Goal: Information Seeking & Learning: Check status

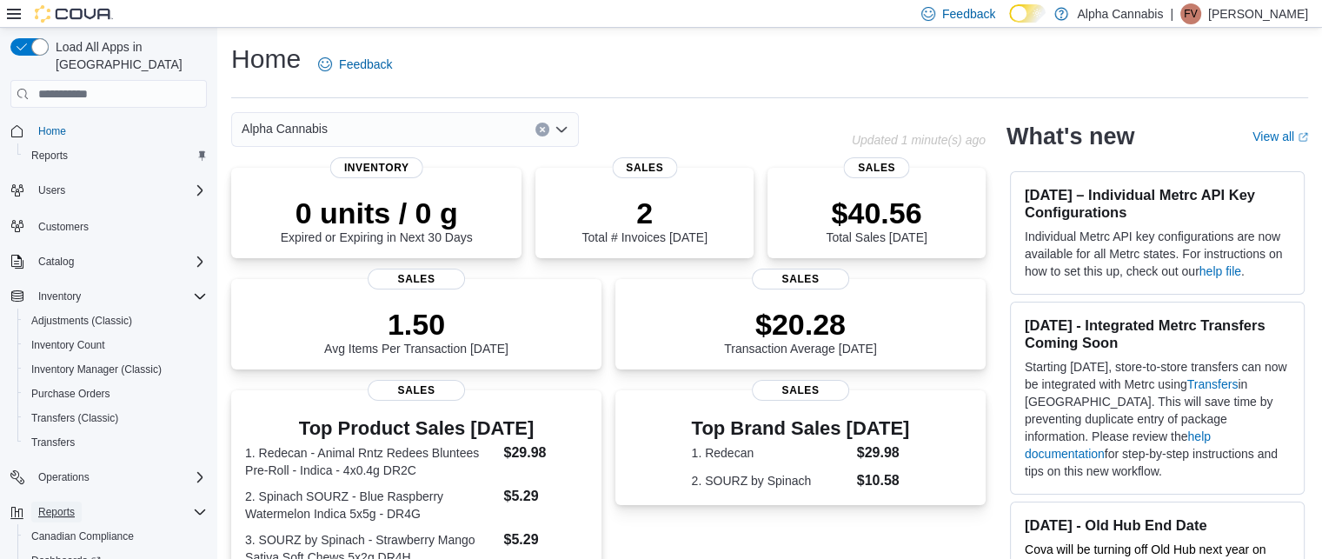
click at [70, 505] on span "Reports" at bounding box center [56, 512] width 37 height 14
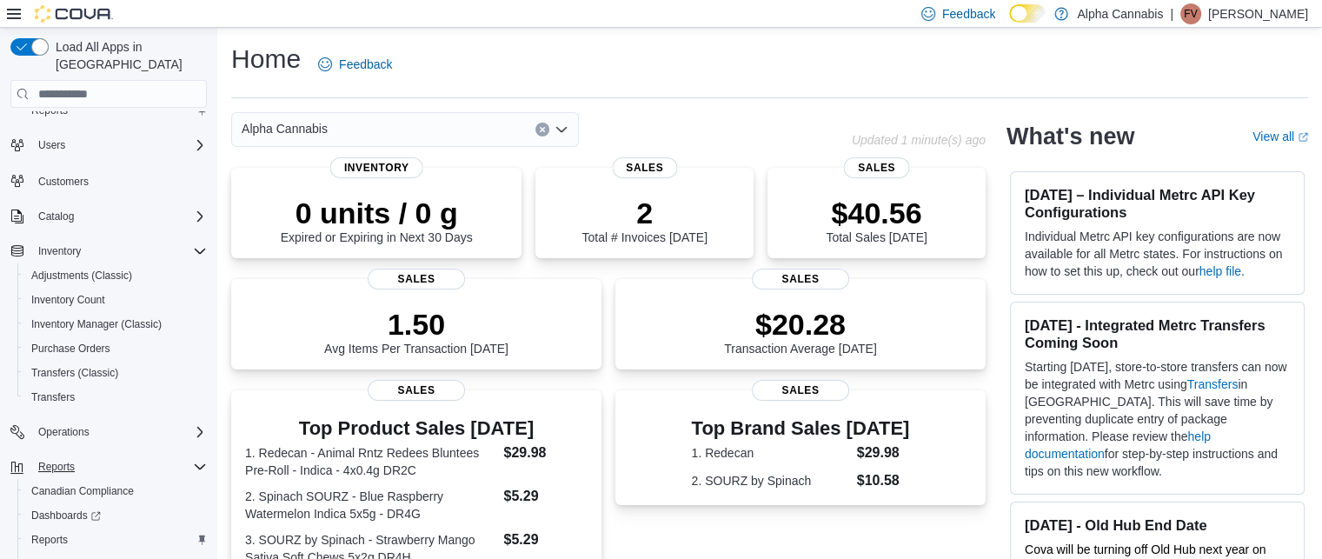
scroll to position [70, 0]
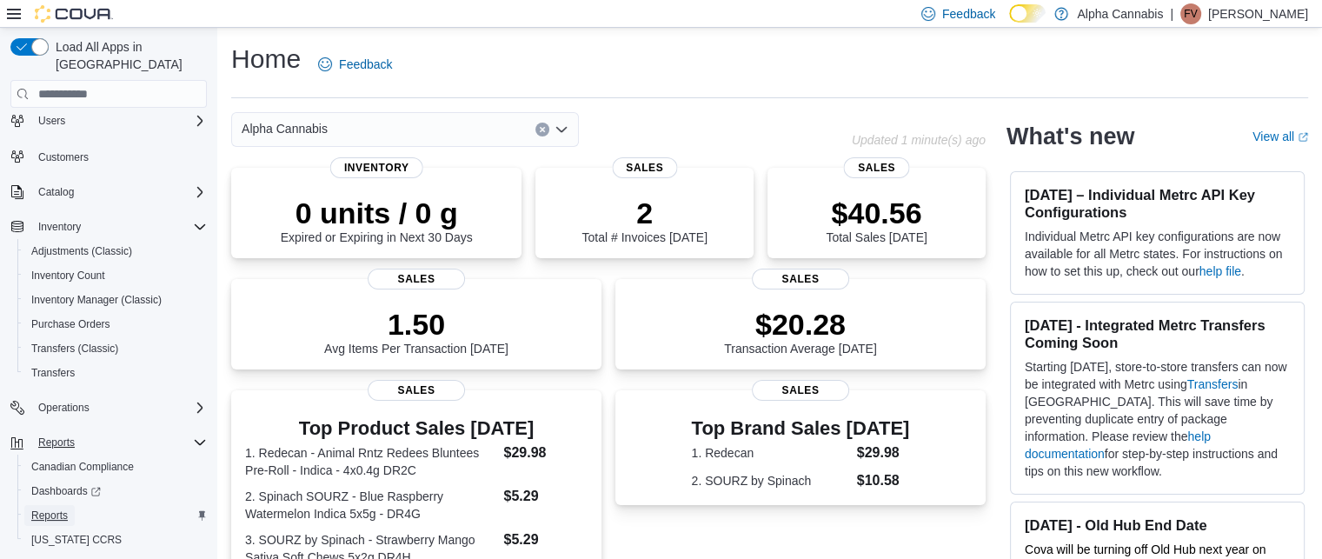
click at [61, 508] on span "Reports" at bounding box center [49, 515] width 37 height 14
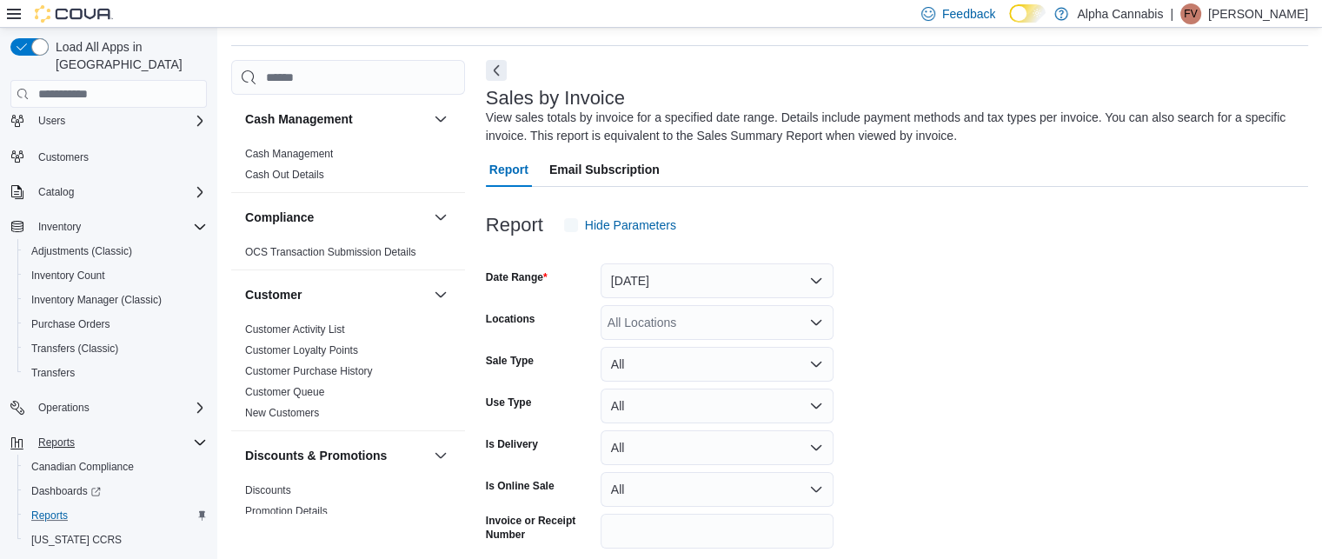
scroll to position [58, 0]
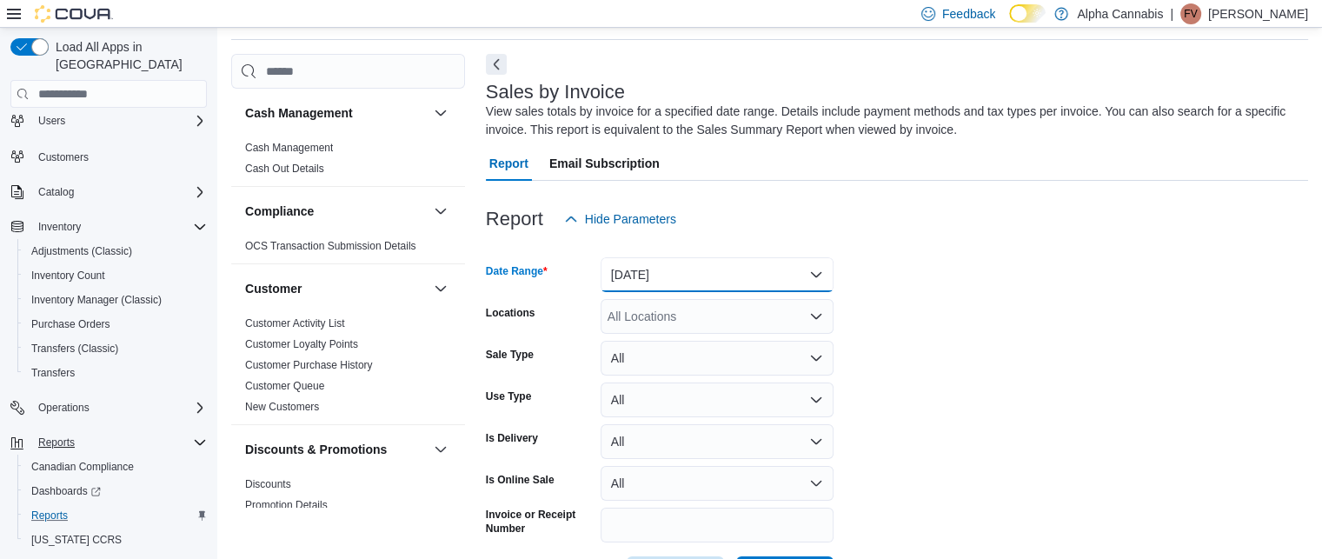
click at [832, 271] on button "[DATE]" at bounding box center [717, 274] width 233 height 35
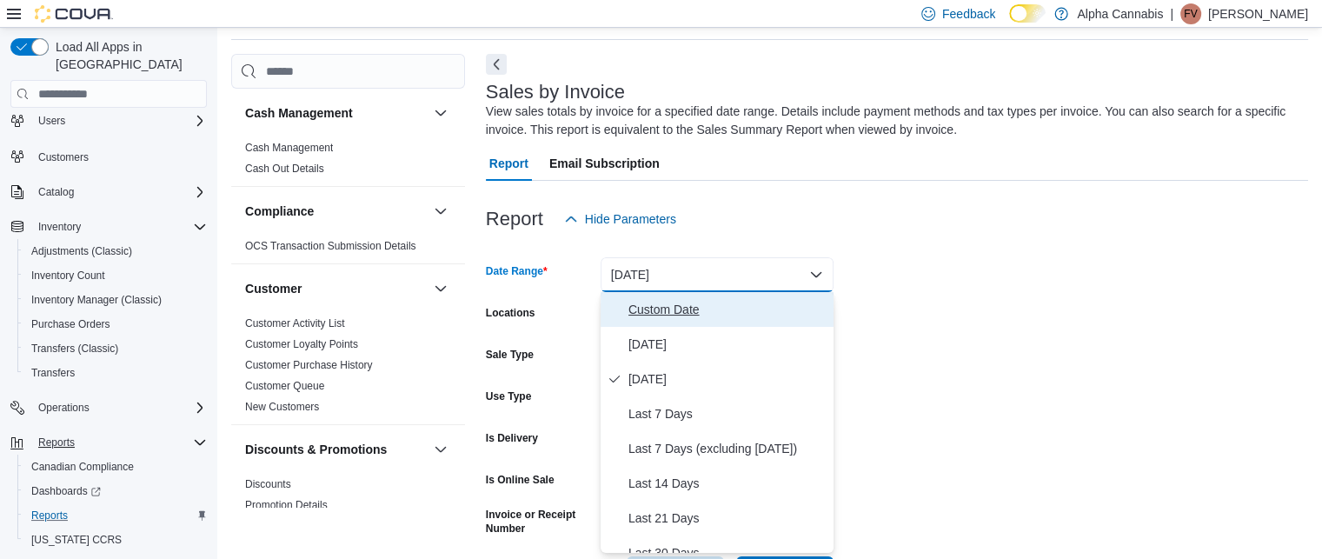
click at [697, 309] on span "Custom Date" at bounding box center [727, 309] width 198 height 21
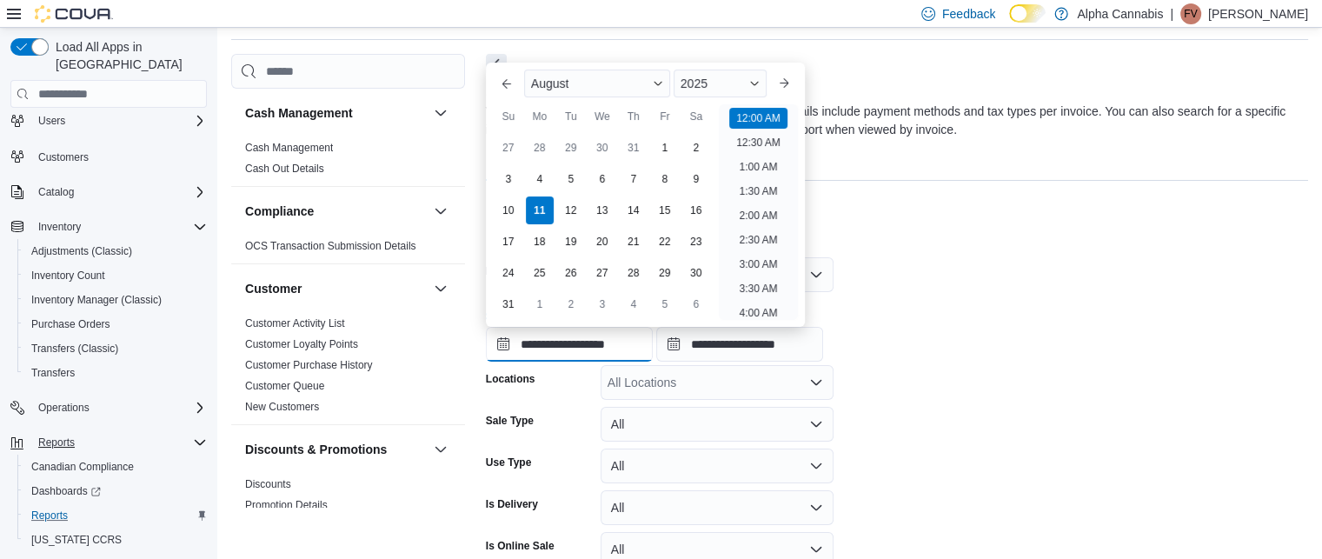
click at [562, 343] on input "**********" at bounding box center [569, 344] width 167 height 35
click at [508, 209] on div "10" at bounding box center [508, 211] width 30 height 30
type input "**********"
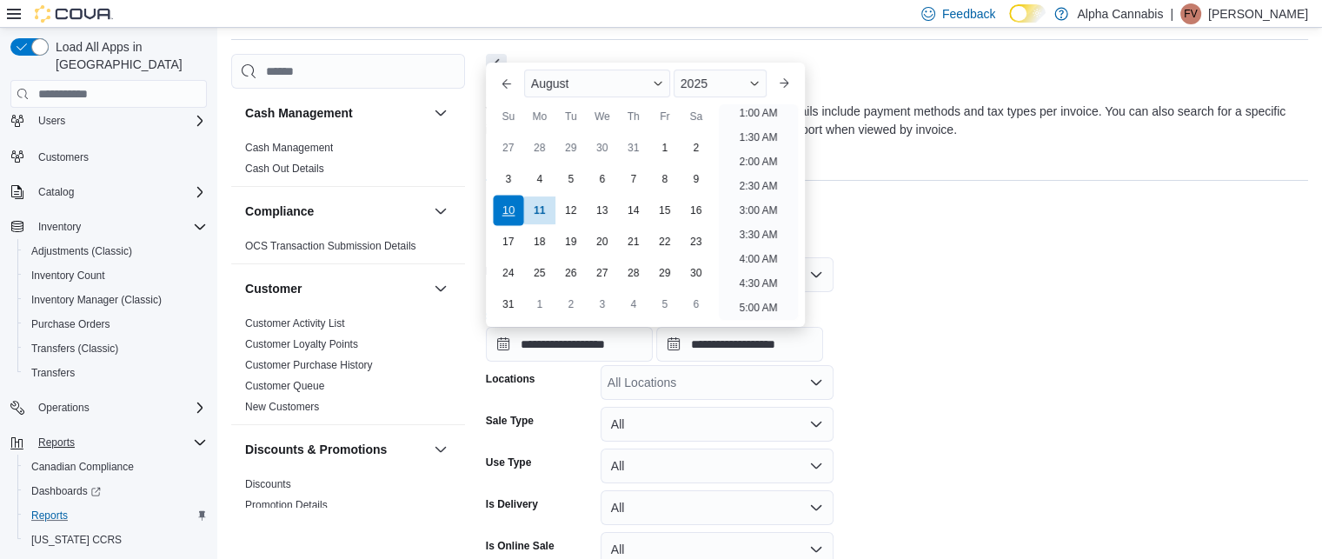
scroll to position [3, 0]
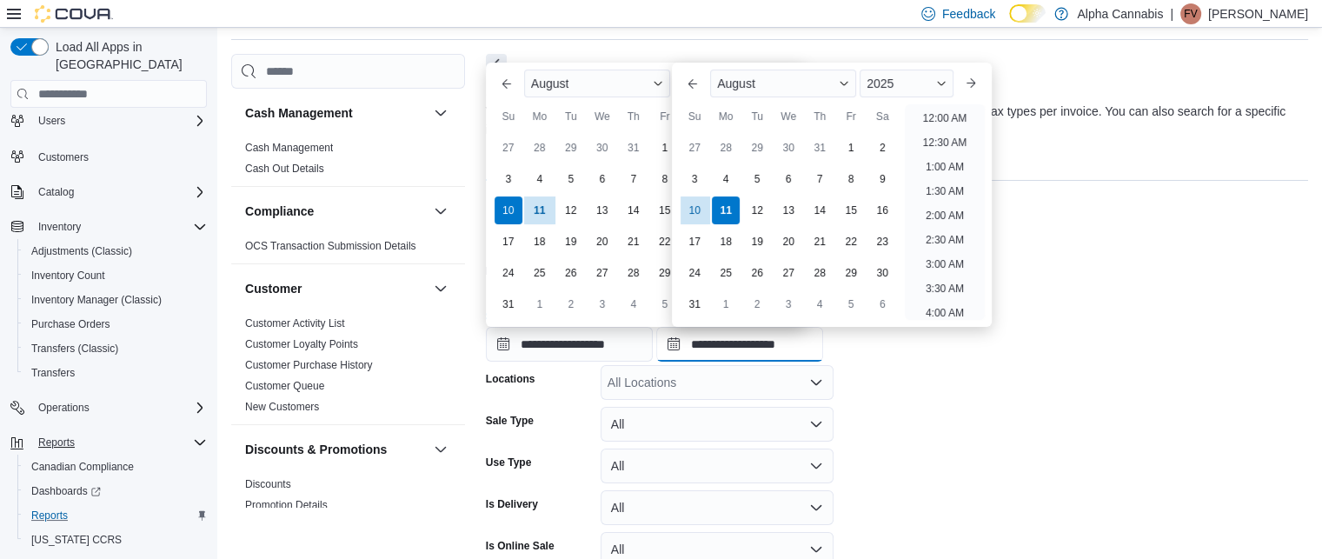
click at [740, 346] on input "**********" at bounding box center [739, 344] width 167 height 35
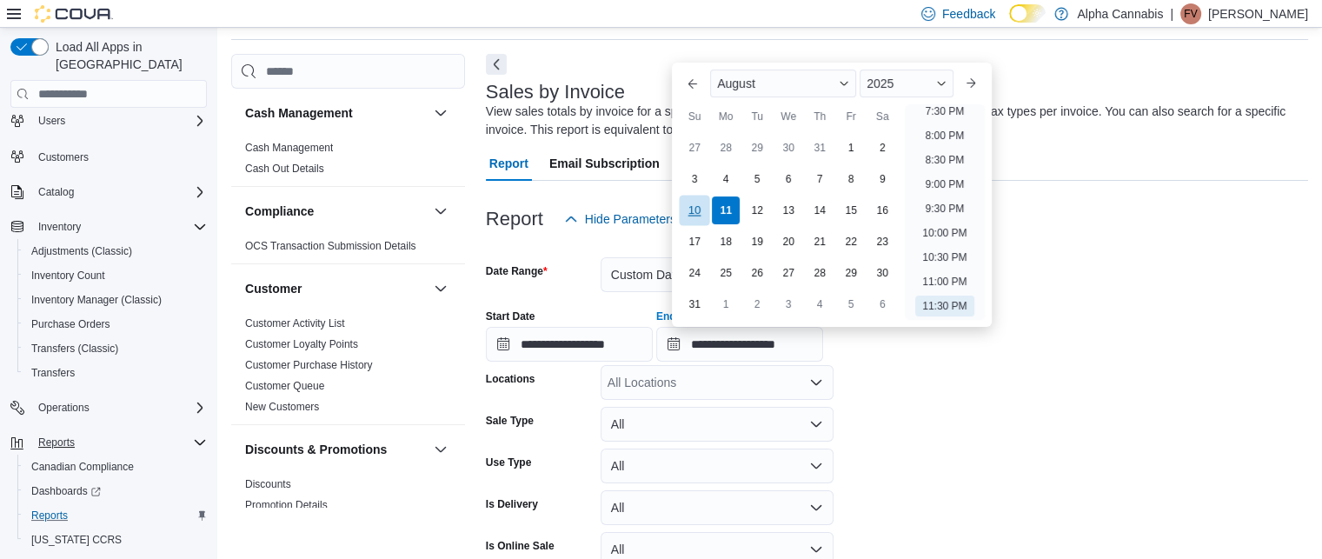
click at [685, 203] on div "10" at bounding box center [695, 211] width 30 height 30
type input "**********"
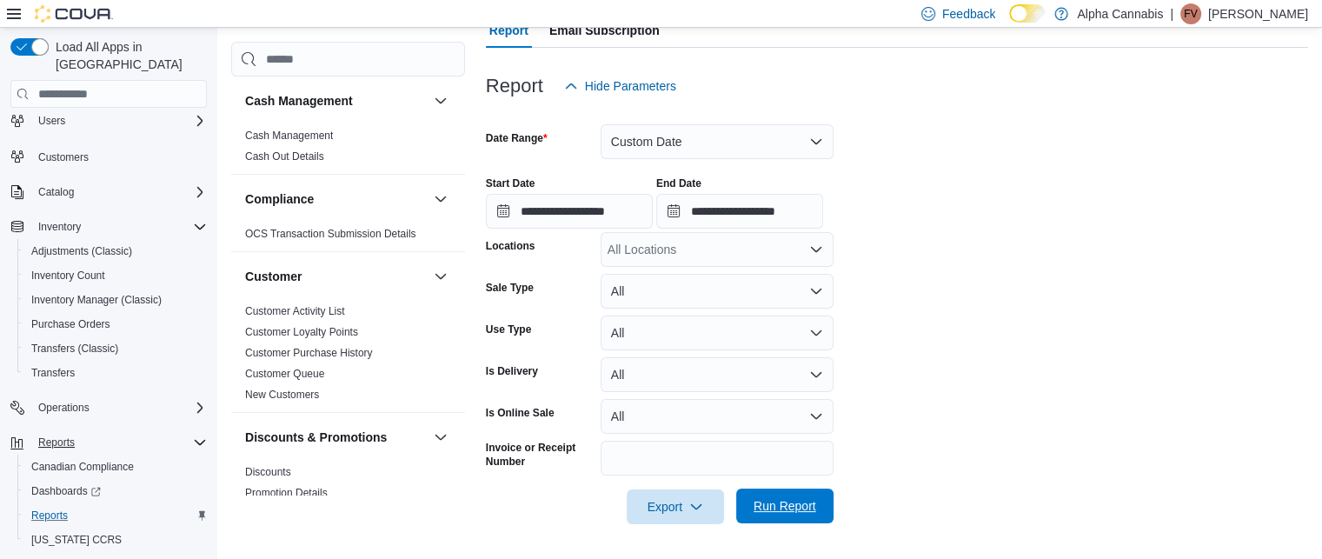
click at [788, 499] on span "Run Report" at bounding box center [784, 505] width 63 height 17
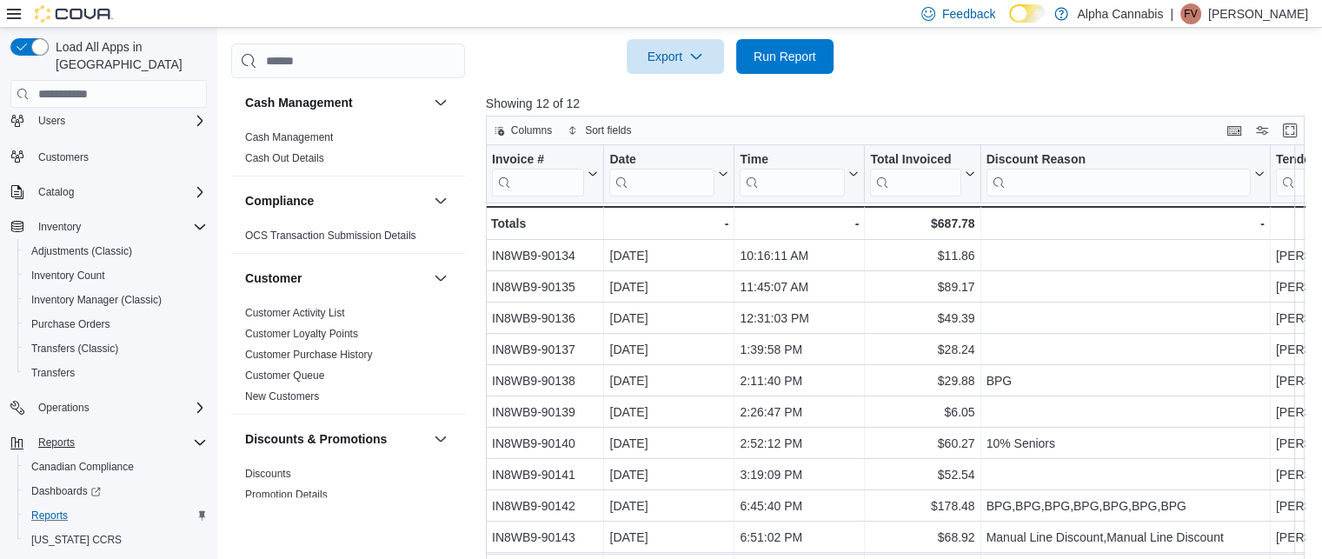
scroll to position [659, 0]
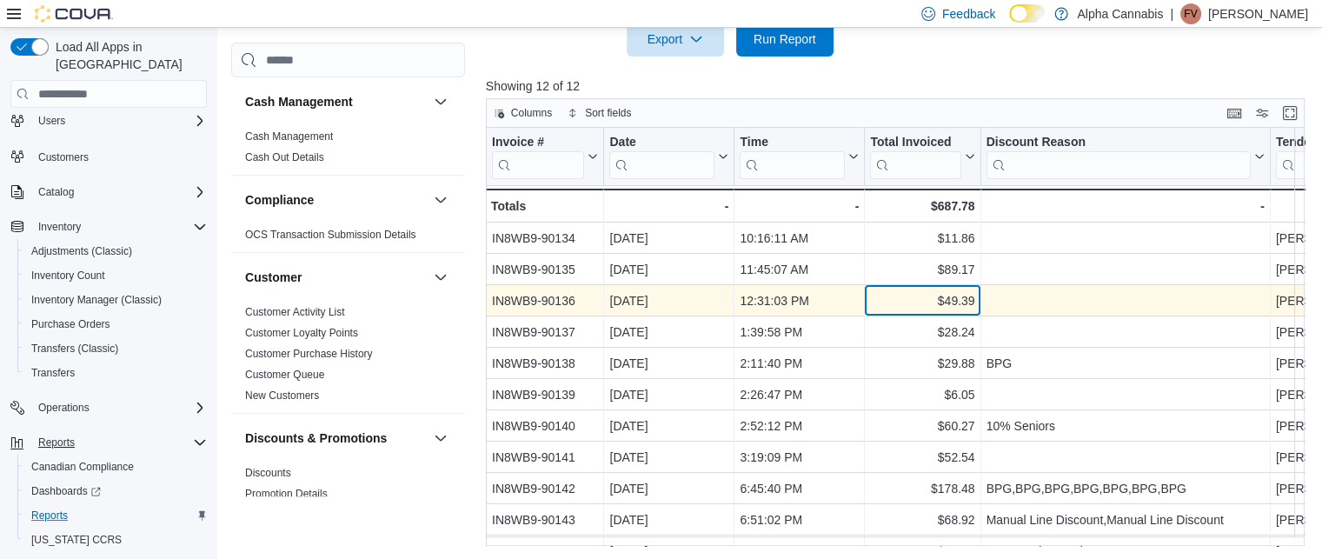
click at [873, 292] on div "$49.39" at bounding box center [922, 300] width 104 height 21
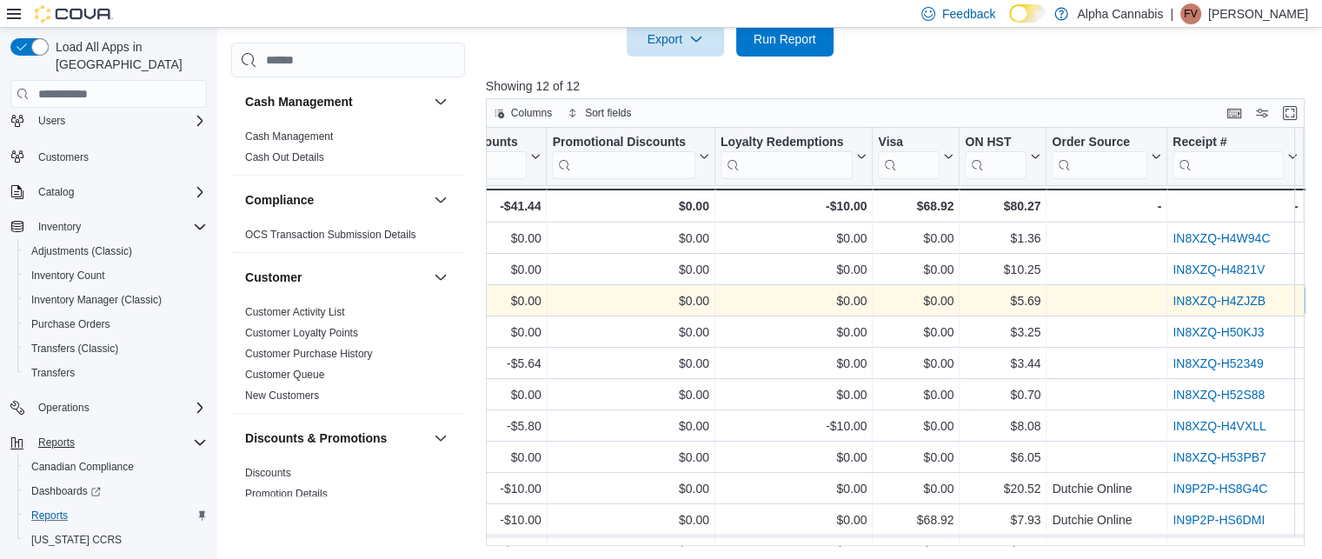
scroll to position [0, 1682]
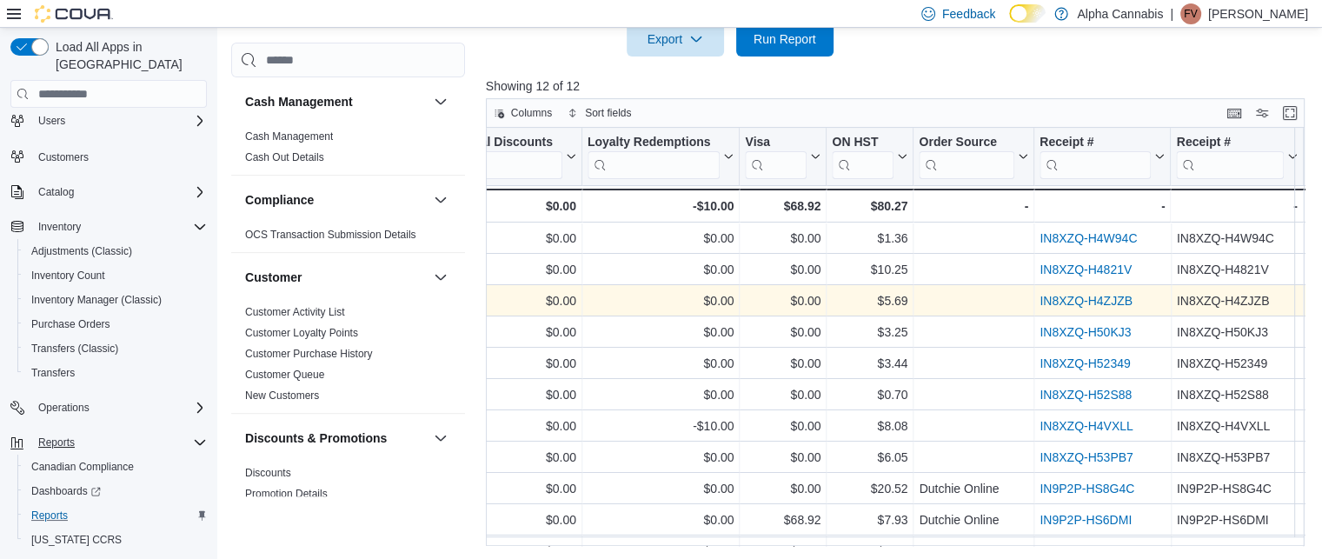
click at [1055, 297] on link "IN8XZQ-H4ZJZB" at bounding box center [1085, 301] width 93 height 14
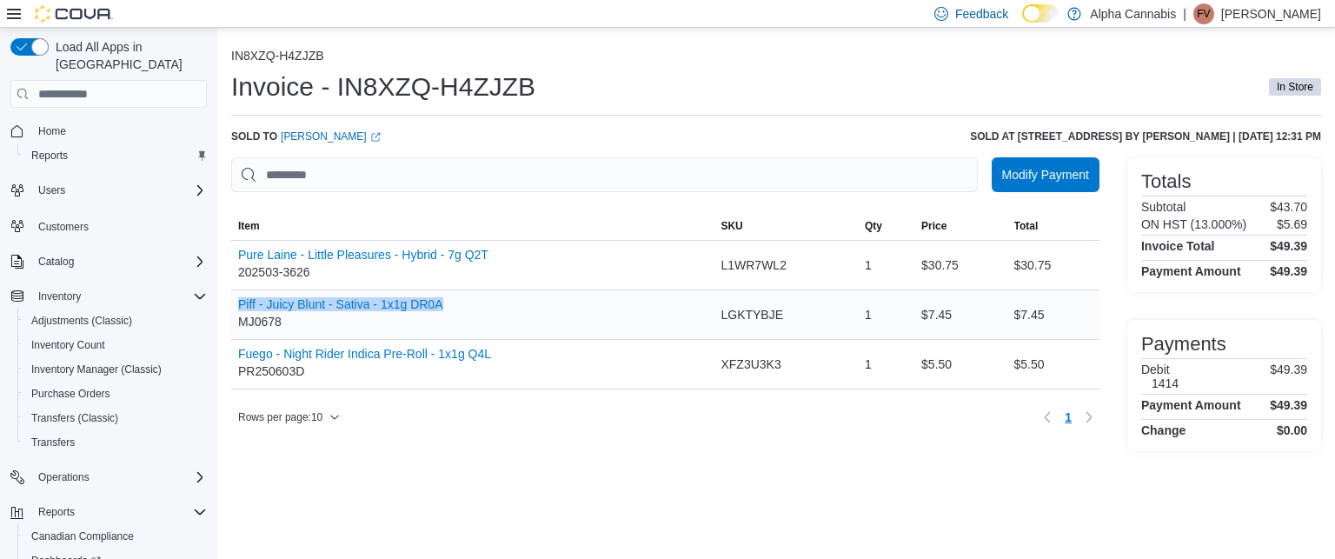
drag, startPoint x: 235, startPoint y: 295, endPoint x: 453, endPoint y: 300, distance: 218.2
click at [453, 300] on div "Piff - Juicy Blunt - Sativa - 1x1g DR0A MJ0678" at bounding box center [472, 314] width 482 height 49
copy button "Piff - Juicy Blunt - Sativa - 1x1g DR0A"
